Goal: Task Accomplishment & Management: Complete application form

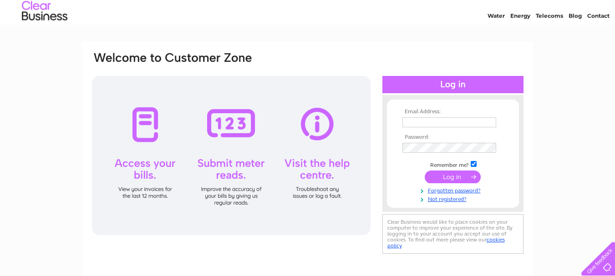
scroll to position [27, 0]
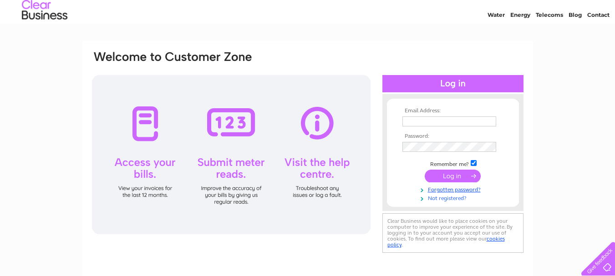
click at [436, 198] on link "Not registered?" at bounding box center [454, 198] width 103 height 9
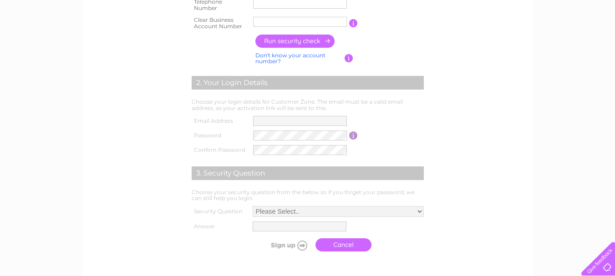
scroll to position [183, 0]
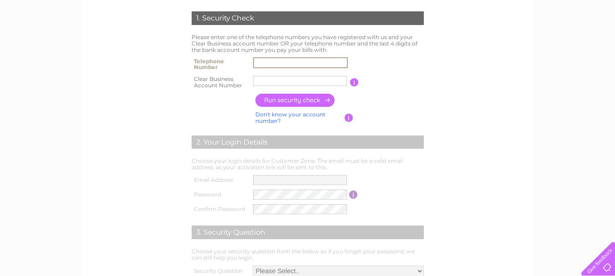
click at [329, 67] on input "text" at bounding box center [300, 62] width 95 height 11
type input "01501825913"
click at [310, 112] on link "Don't know your account number?" at bounding box center [291, 117] width 70 height 13
click at [352, 83] on input "button" at bounding box center [353, 82] width 9 height 8
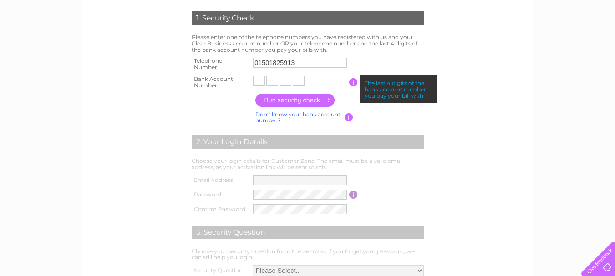
scroll to position [0, 0]
